Goal: Task Accomplishment & Management: Manage account settings

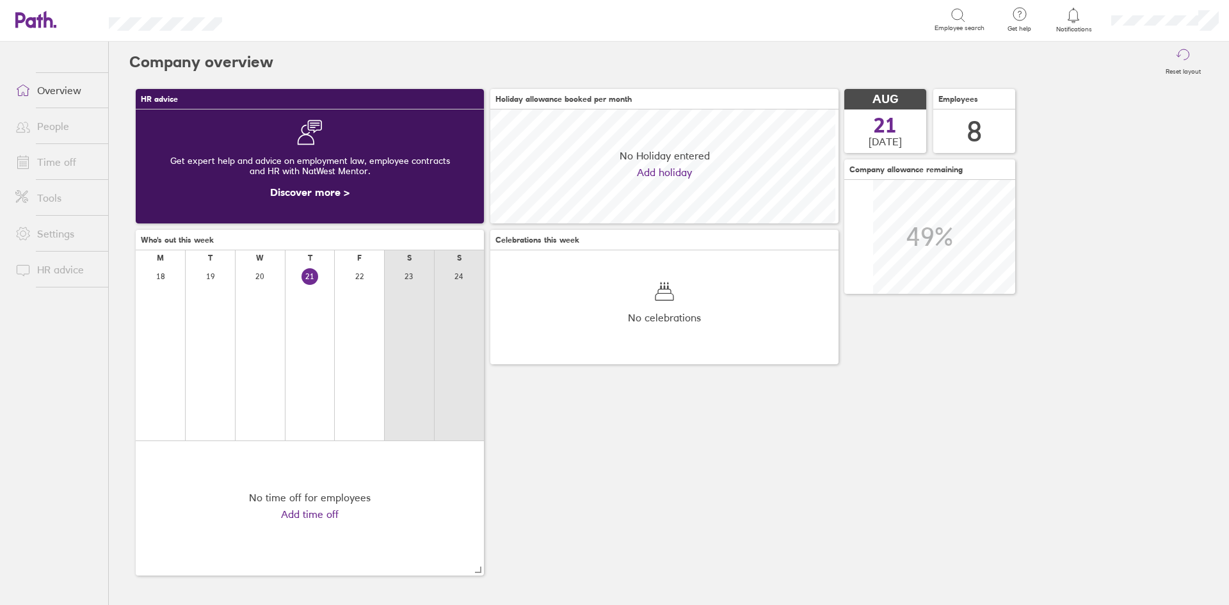
scroll to position [114, 348]
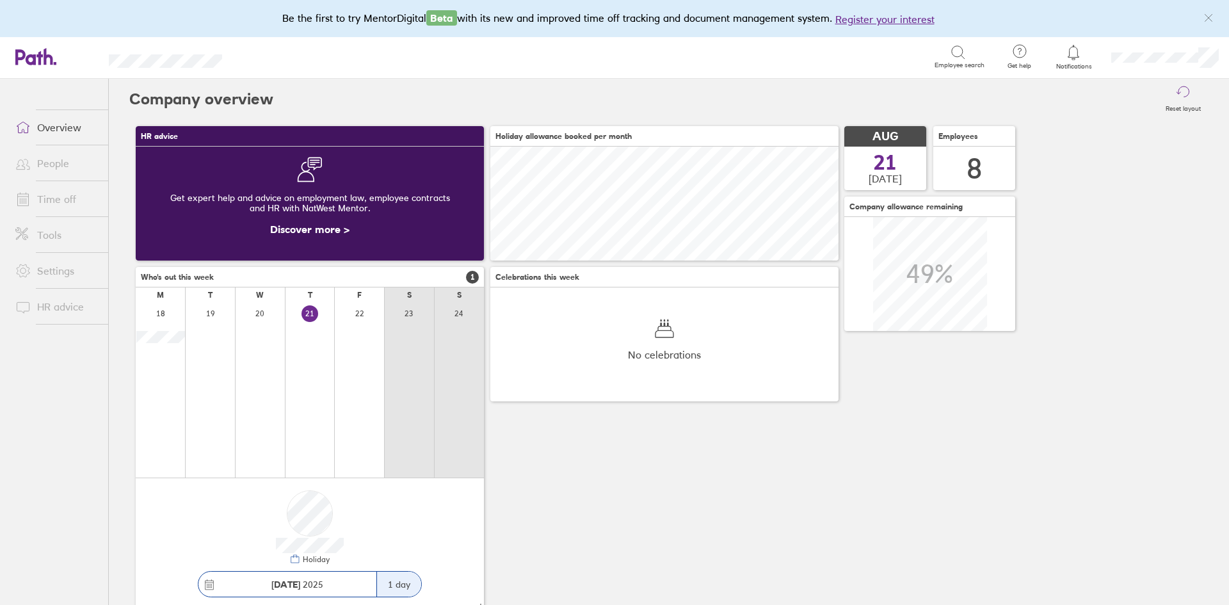
click at [58, 167] on link "People" at bounding box center [56, 163] width 103 height 26
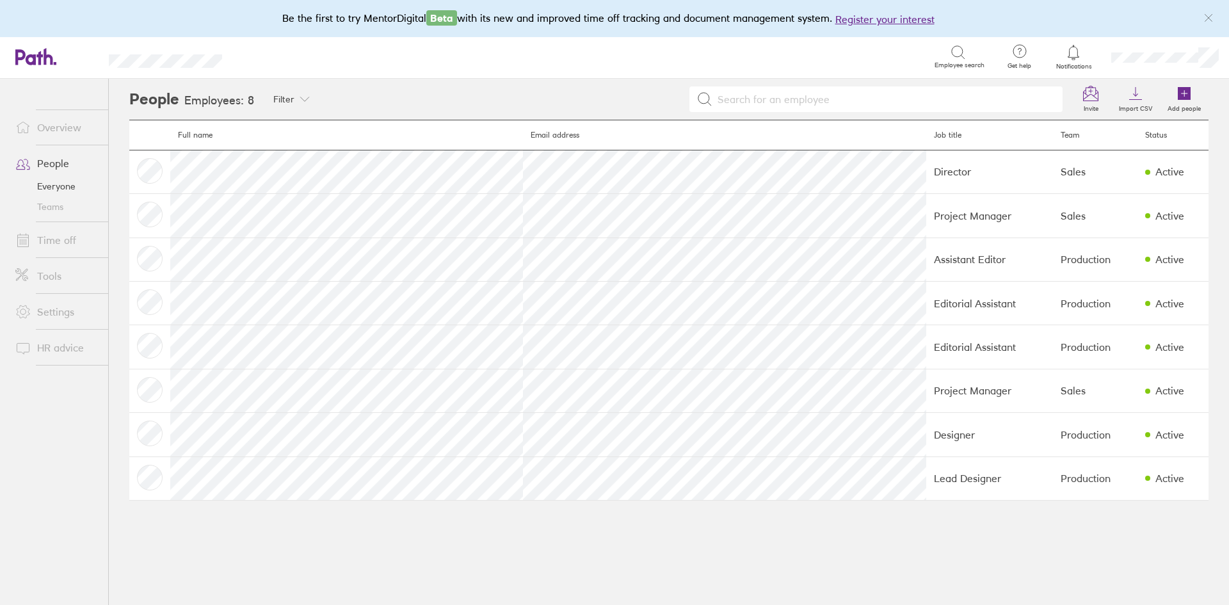
click at [60, 239] on link "Time off" at bounding box center [56, 240] width 103 height 26
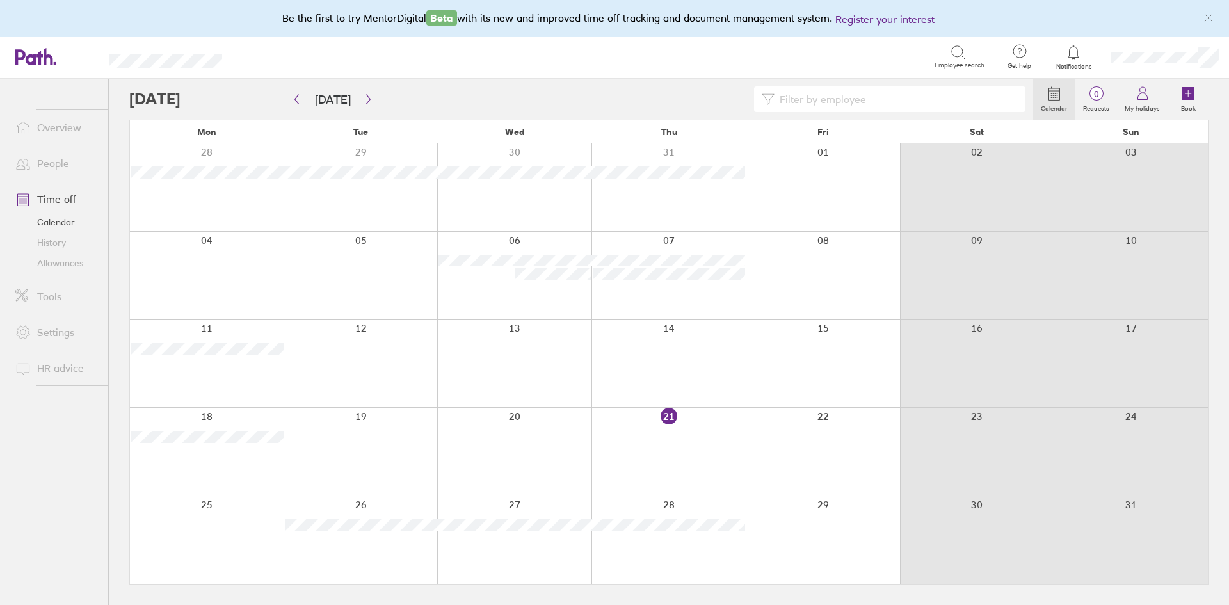
click at [44, 241] on link "History" at bounding box center [56, 242] width 103 height 20
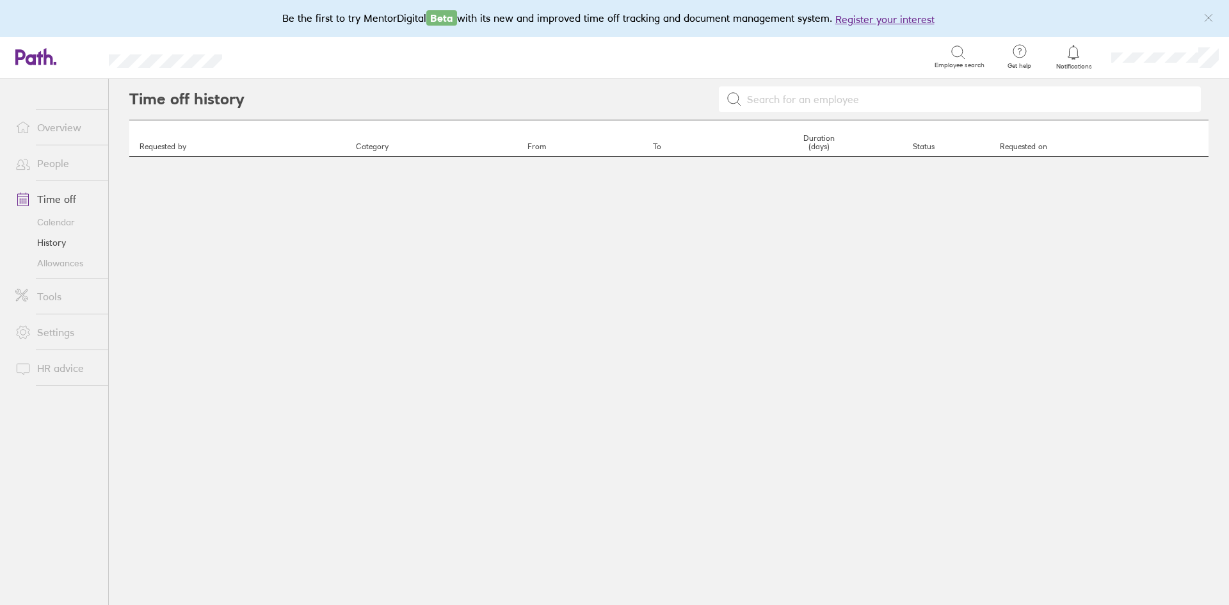
click at [57, 262] on link "Allowances" at bounding box center [56, 263] width 103 height 20
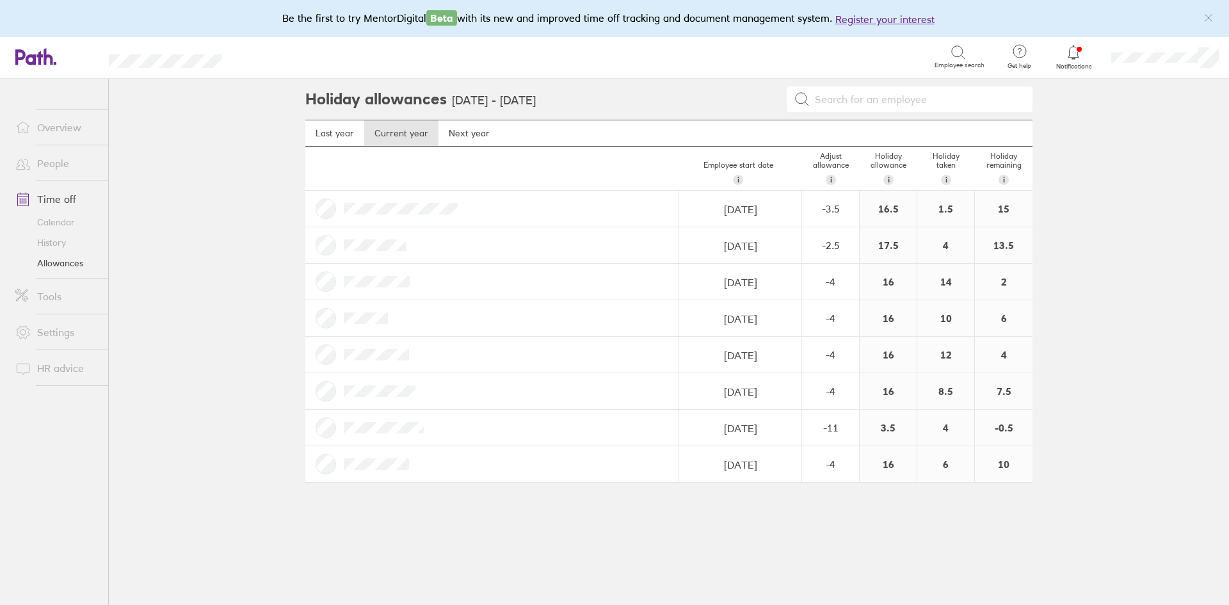
click at [1208, 16] on icon "link" at bounding box center [1209, 18] width 10 height 10
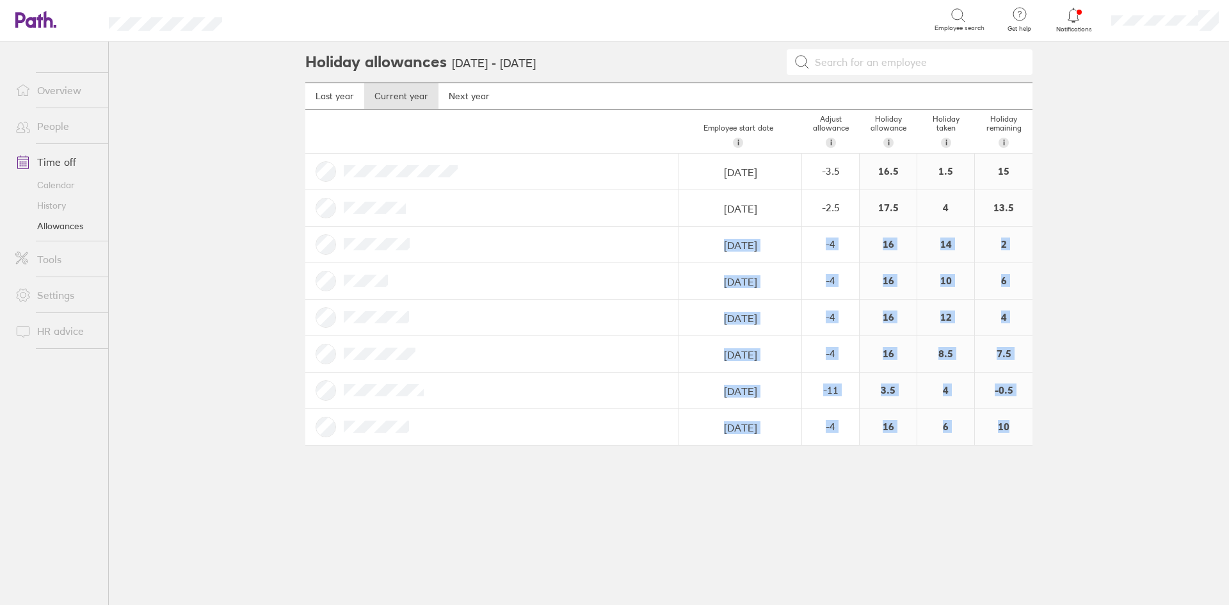
drag, startPoint x: 340, startPoint y: 243, endPoint x: 1011, endPoint y: 424, distance: 695.1
click at [1011, 424] on div "Employee start date i The date this employee started at your company. Used for …" at bounding box center [668, 277] width 727 height 336
click at [1110, 323] on main "Holiday allowances [DATE] - [DATE] Last year Current year Next year Employee st…" at bounding box center [669, 323] width 1121 height 563
drag, startPoint x: 341, startPoint y: 202, endPoint x: 1021, endPoint y: 435, distance: 719.4
click at [1021, 435] on div "Employee start date i The date this employee started at your company. Used for …" at bounding box center [668, 277] width 727 height 336
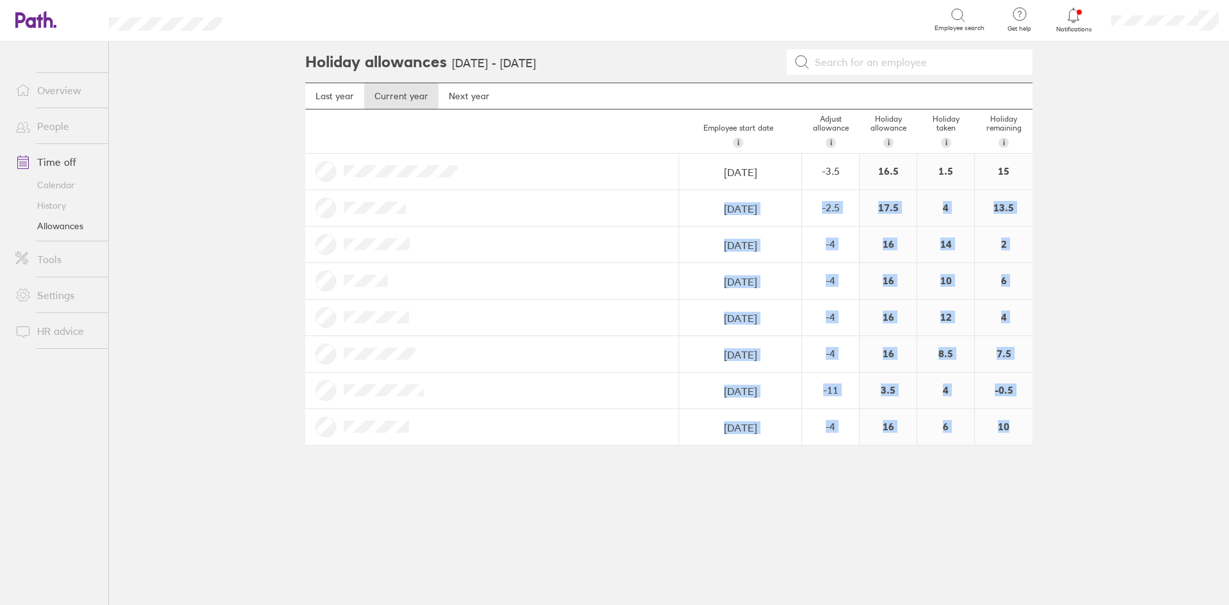
click at [1060, 413] on main "Holiday allowances [DATE] - [DATE] Last year Current year Next year Employee st…" at bounding box center [669, 323] width 1121 height 563
click at [1017, 286] on div "6" at bounding box center [1004, 281] width 58 height 36
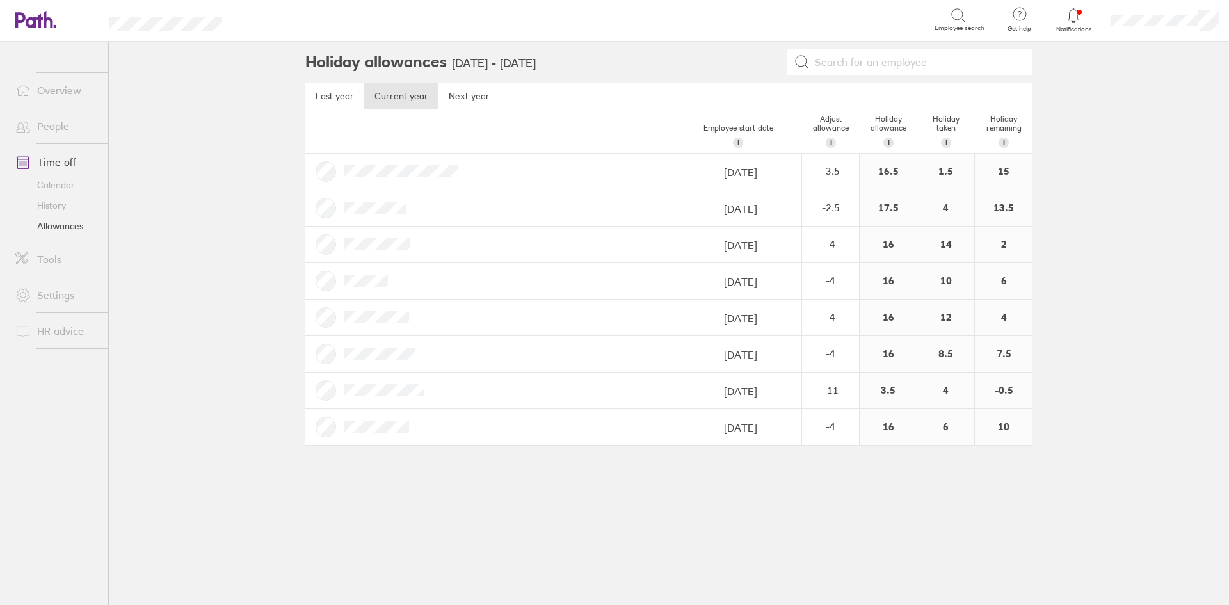
click at [38, 125] on link "People" at bounding box center [56, 126] width 103 height 26
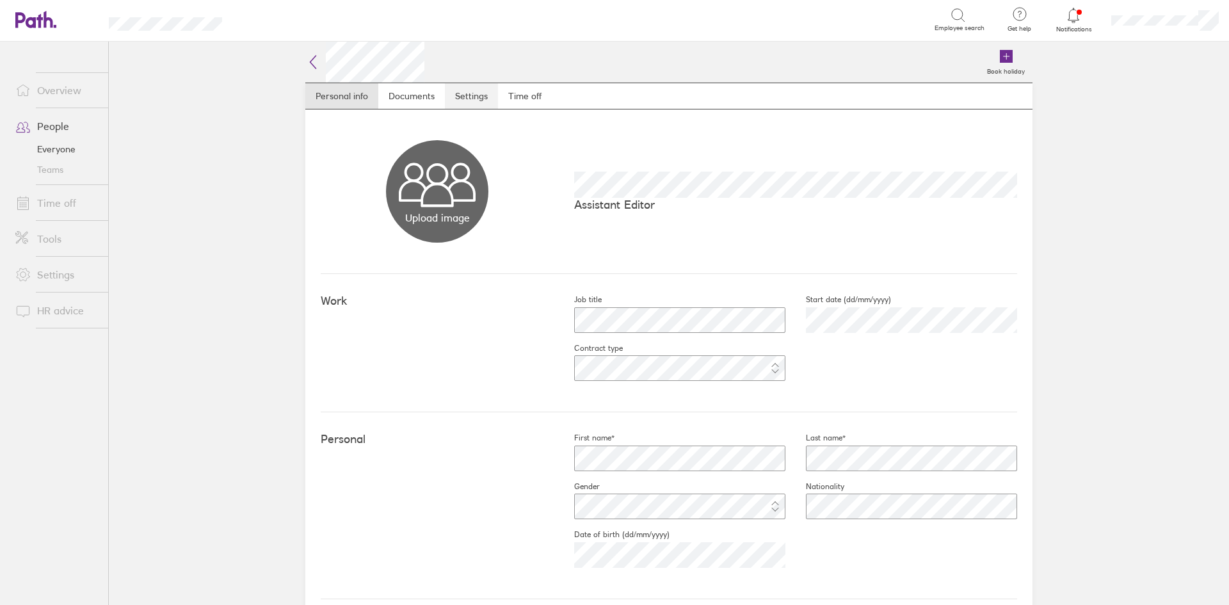
click at [464, 95] on link "Settings" at bounding box center [471, 96] width 53 height 26
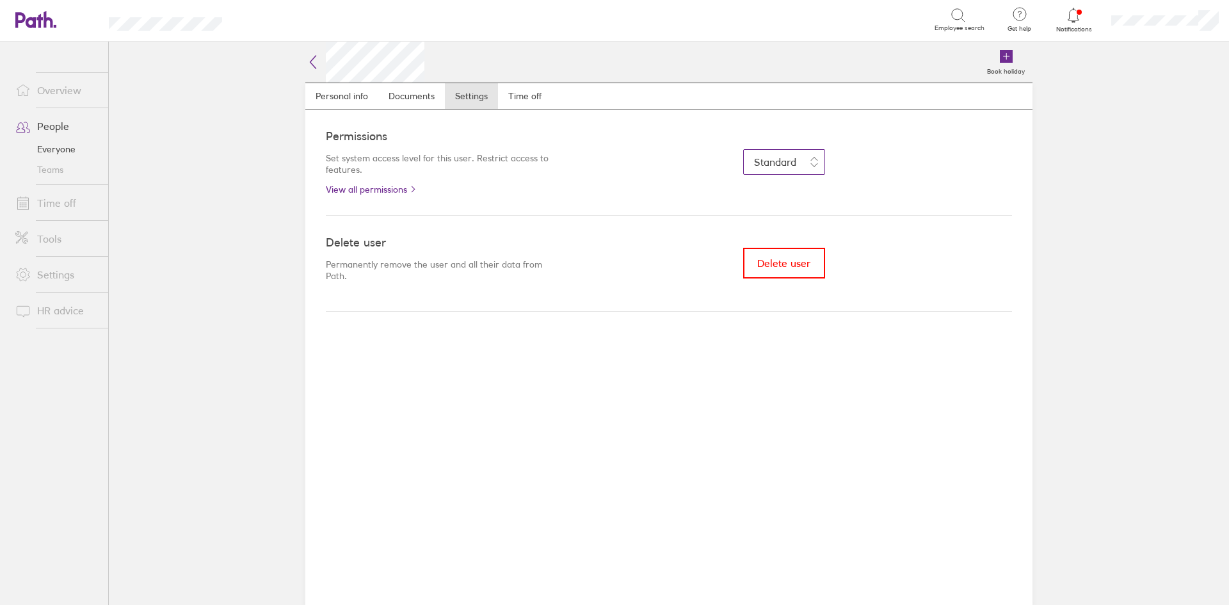
click at [793, 162] on span "Standard" at bounding box center [775, 162] width 42 height 13
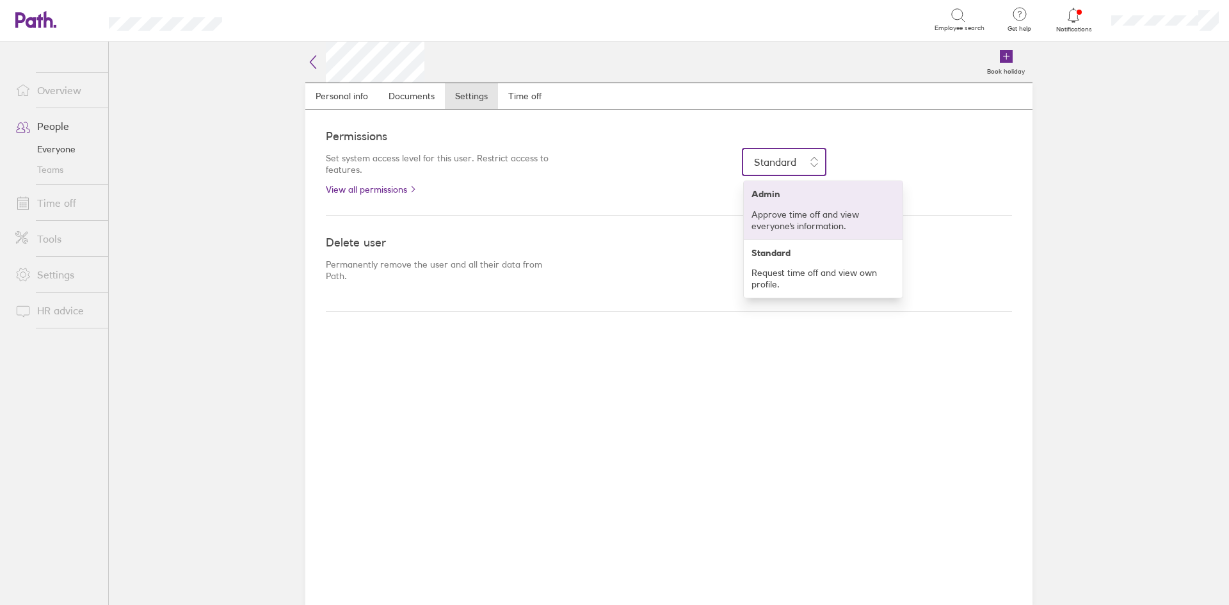
click at [781, 209] on p "Approve time off and view everyone's information." at bounding box center [823, 220] width 143 height 23
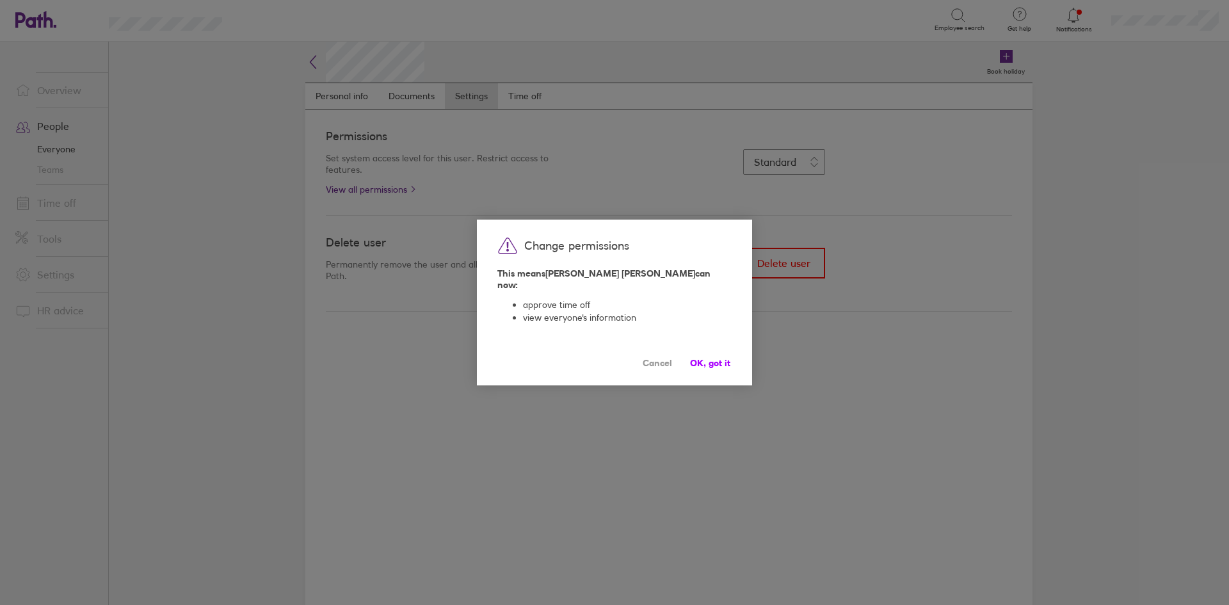
click at [711, 358] on span "OK, got it" at bounding box center [710, 363] width 40 height 10
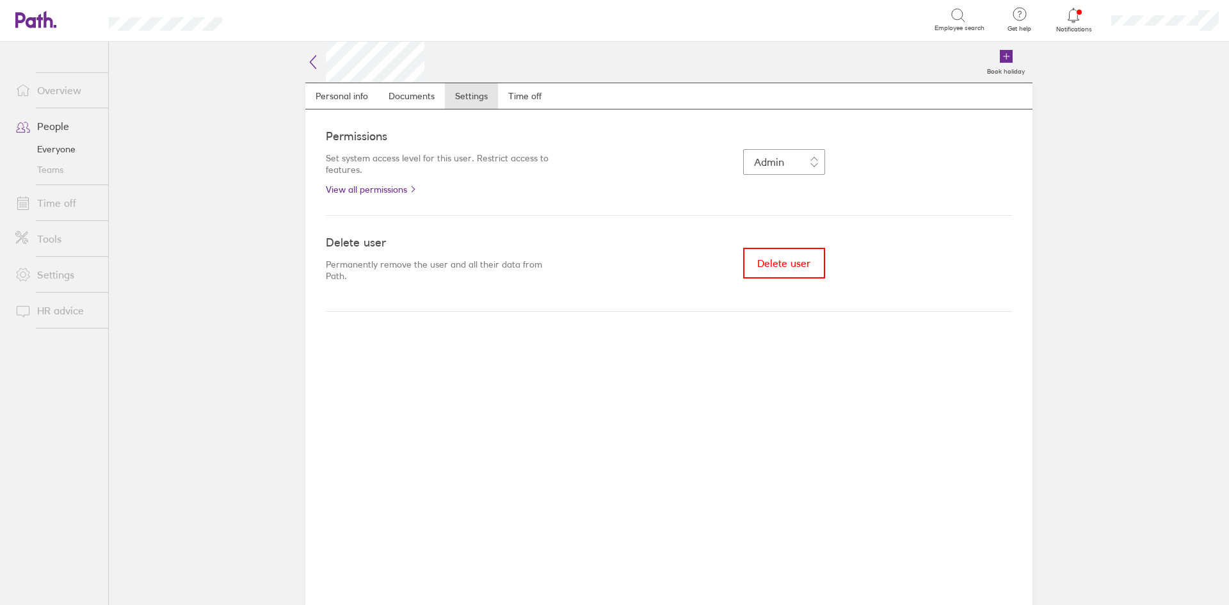
click at [58, 200] on link "Time off" at bounding box center [56, 203] width 103 height 26
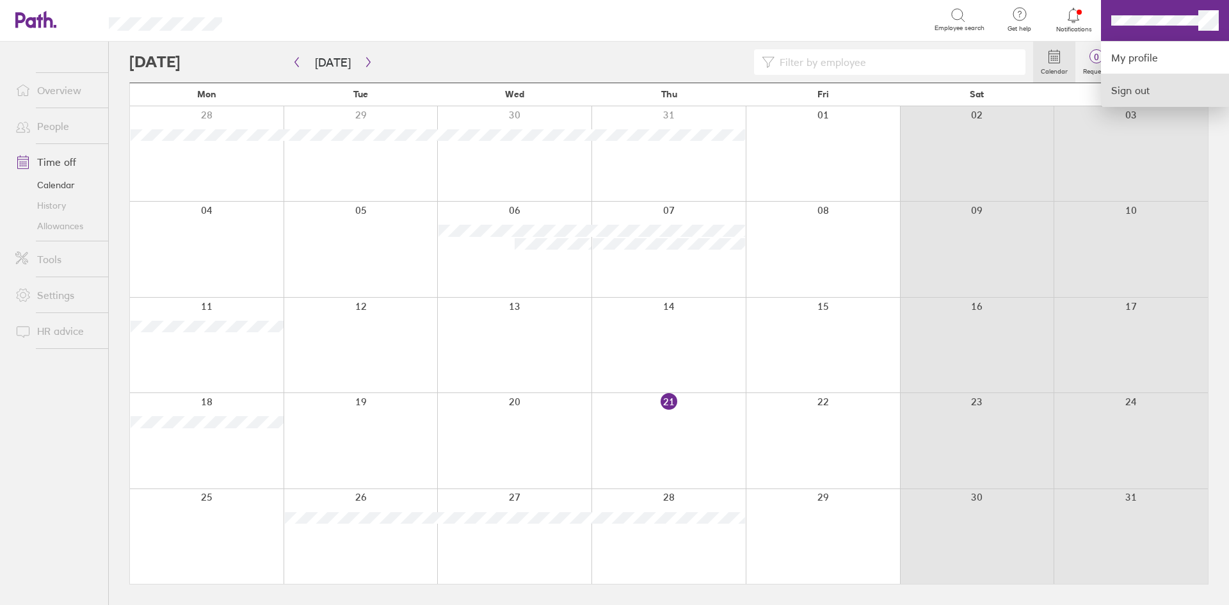
click at [1146, 95] on link "Sign out" at bounding box center [1165, 90] width 128 height 32
